Goal: Task Accomplishment & Management: Manage account settings

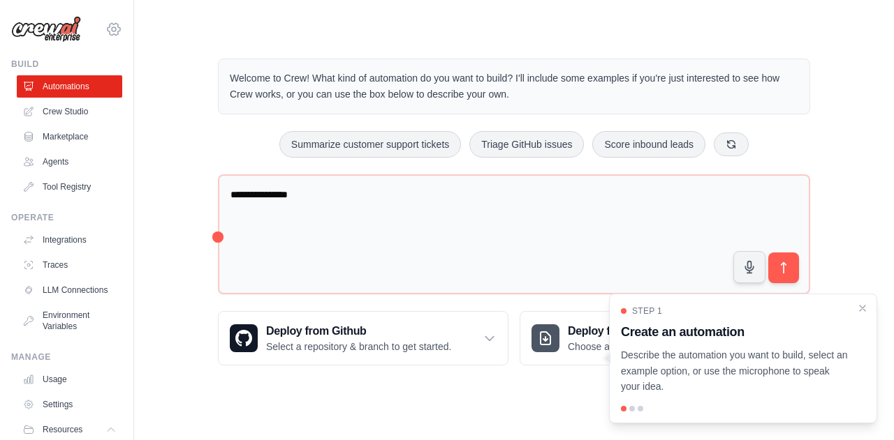
click at [105, 27] on icon at bounding box center [113, 29] width 17 height 17
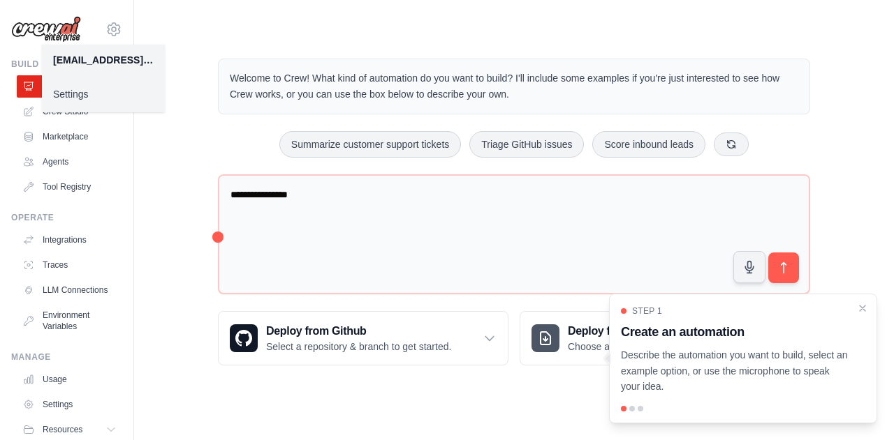
click at [83, 91] on link "Settings" at bounding box center [103, 94] width 123 height 25
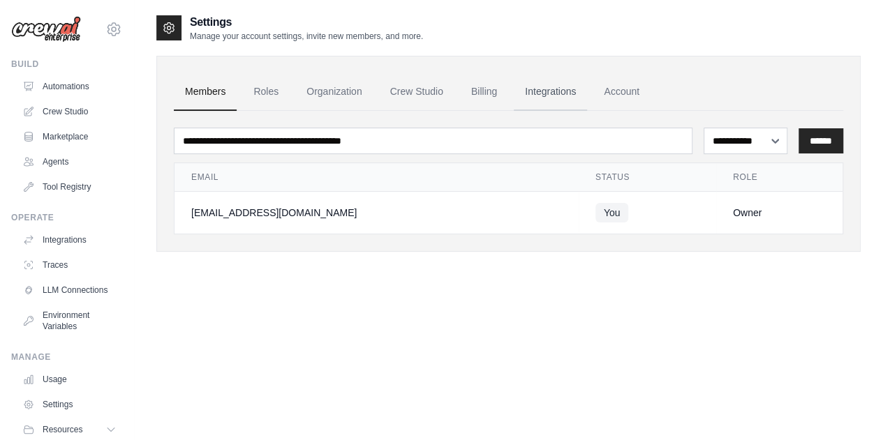
click at [535, 87] on link "Integrations" at bounding box center [550, 92] width 73 height 38
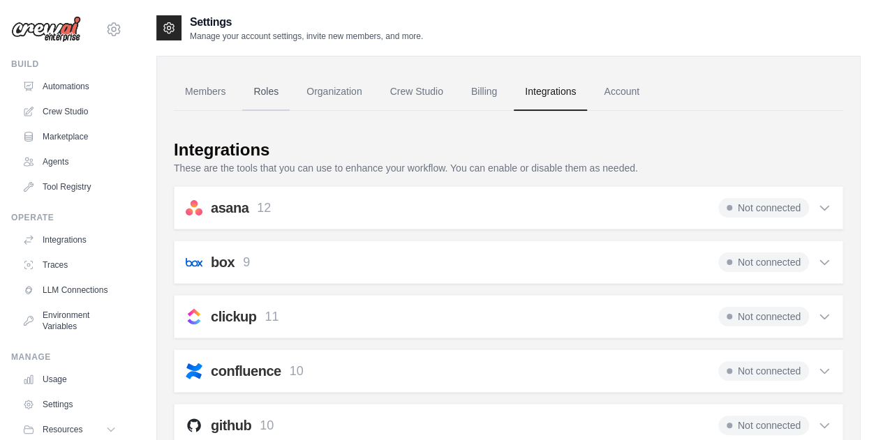
click at [269, 91] on link "Roles" at bounding box center [265, 92] width 47 height 38
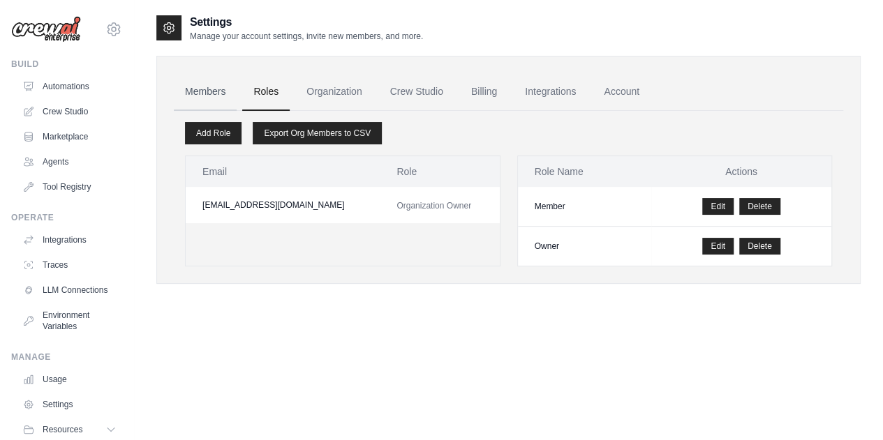
click at [198, 88] on link "Members" at bounding box center [205, 92] width 63 height 38
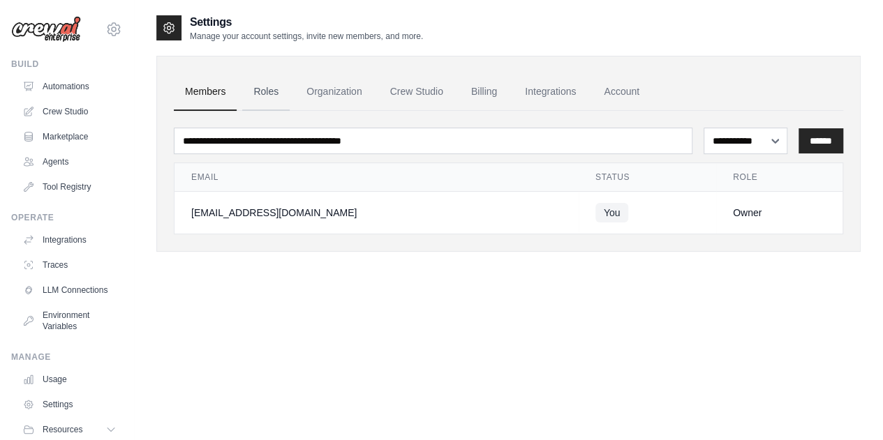
click at [288, 89] on link "Roles" at bounding box center [265, 92] width 47 height 38
